Goal: Use online tool/utility: Utilize a website feature to perform a specific function

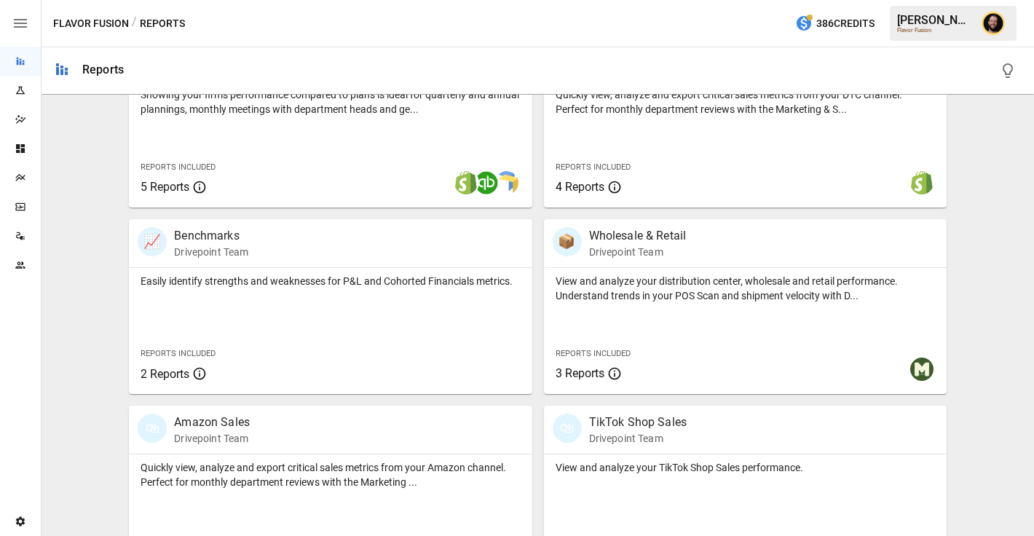
scroll to position [965, 0]
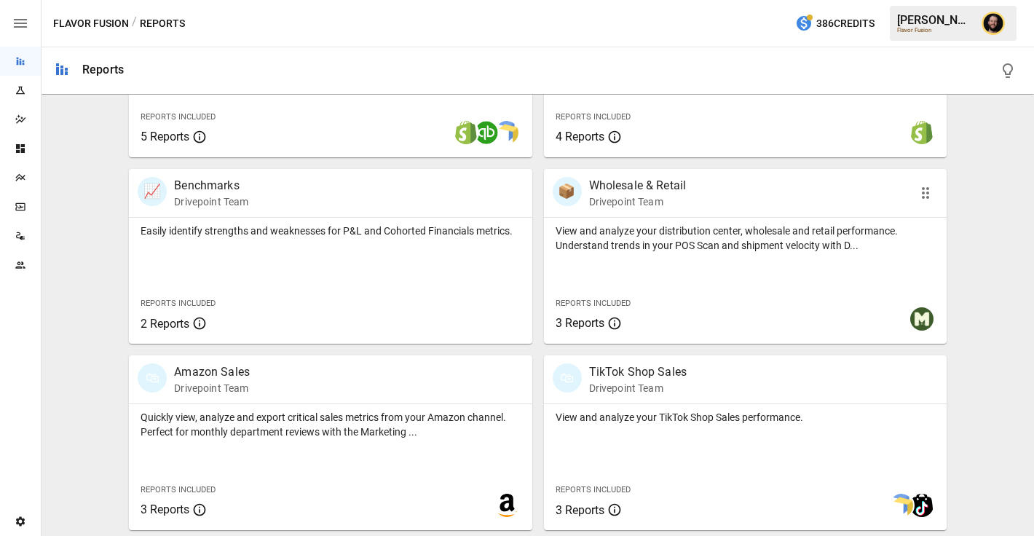
click at [637, 274] on div "View and analyze your distribution center, wholesale and retail performance. Un…" at bounding box center [745, 281] width 403 height 126
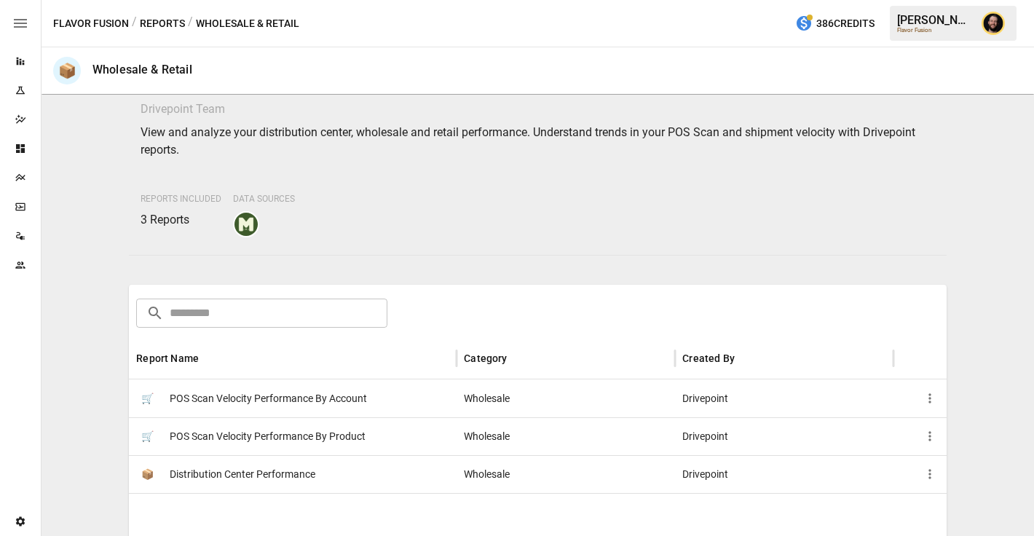
scroll to position [49, 0]
click at [156, 20] on button "Reports" at bounding box center [162, 24] width 45 height 18
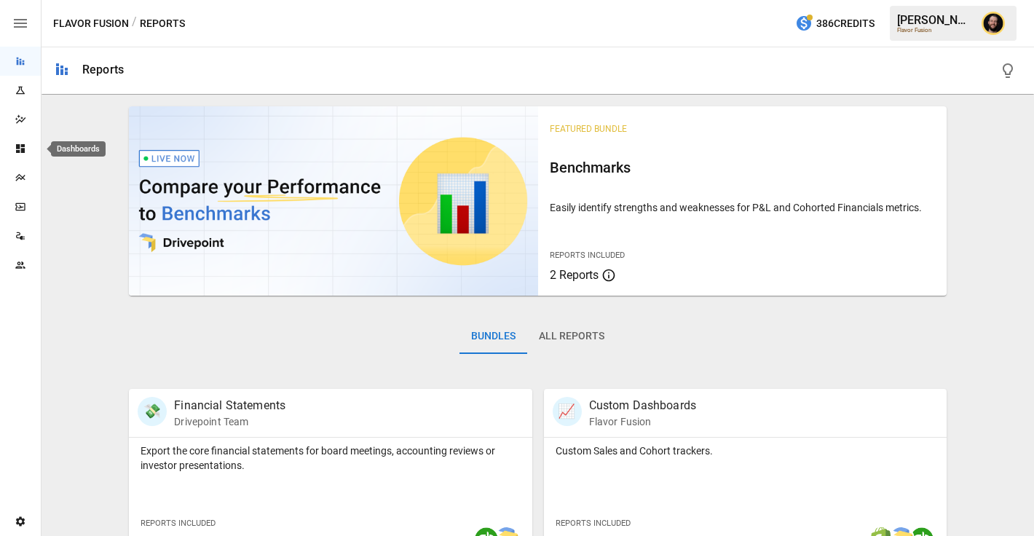
click at [11, 143] on div "Dashboards" at bounding box center [20, 149] width 41 height 12
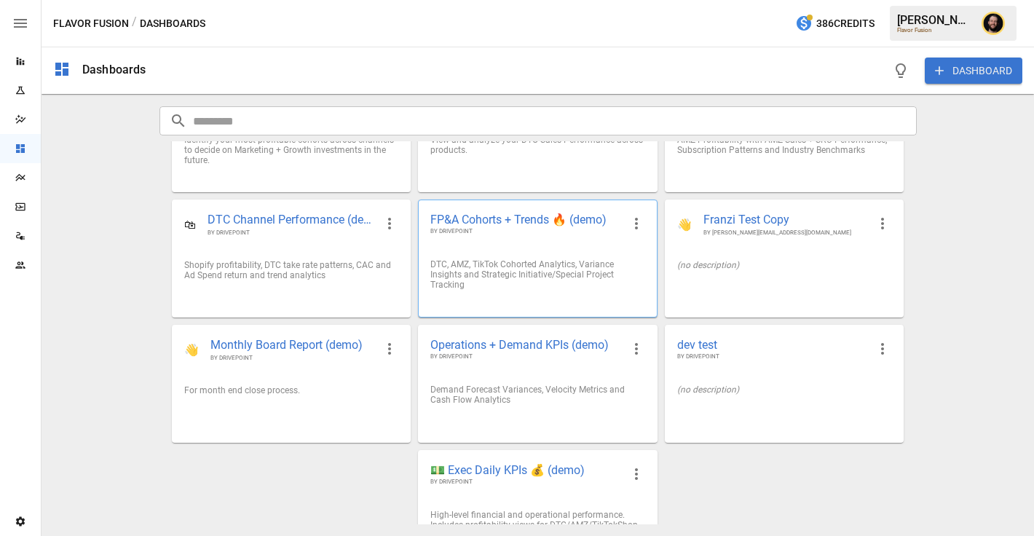
scroll to position [112, 0]
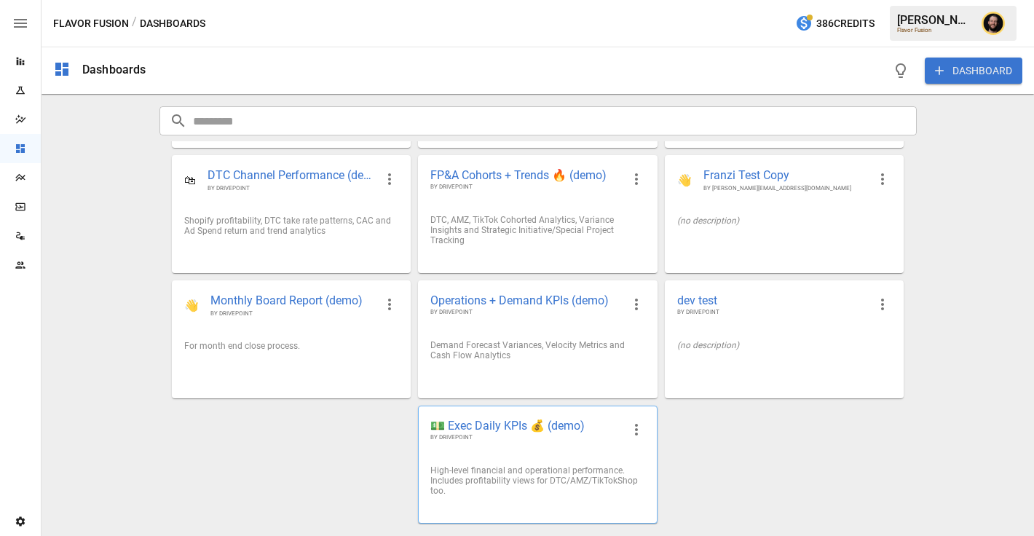
click at [571, 435] on span "BY DRIVEPOINT" at bounding box center [525, 437] width 191 height 9
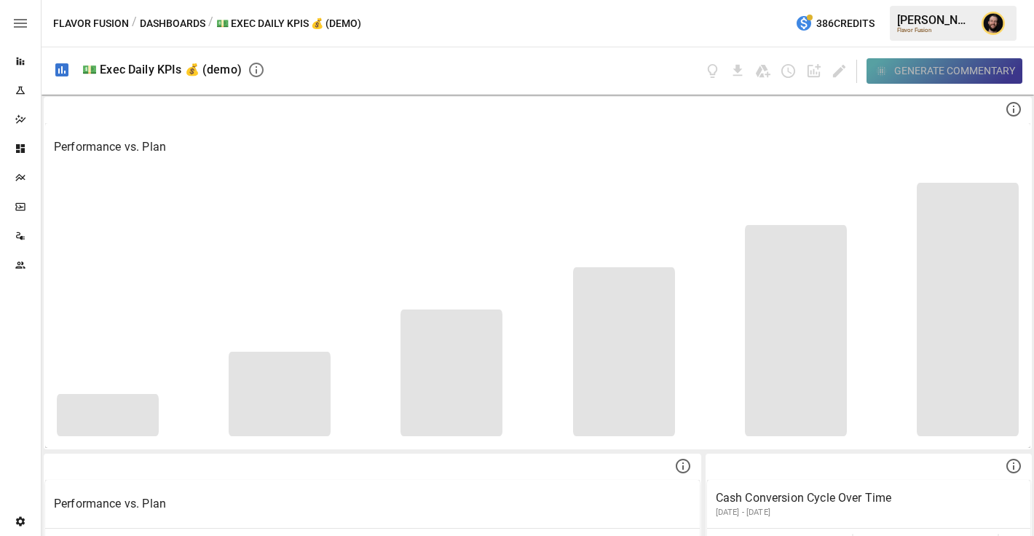
click at [900, 79] on div "Generate Commentary" at bounding box center [954, 71] width 121 height 18
